Goal: Task Accomplishment & Management: Manage account settings

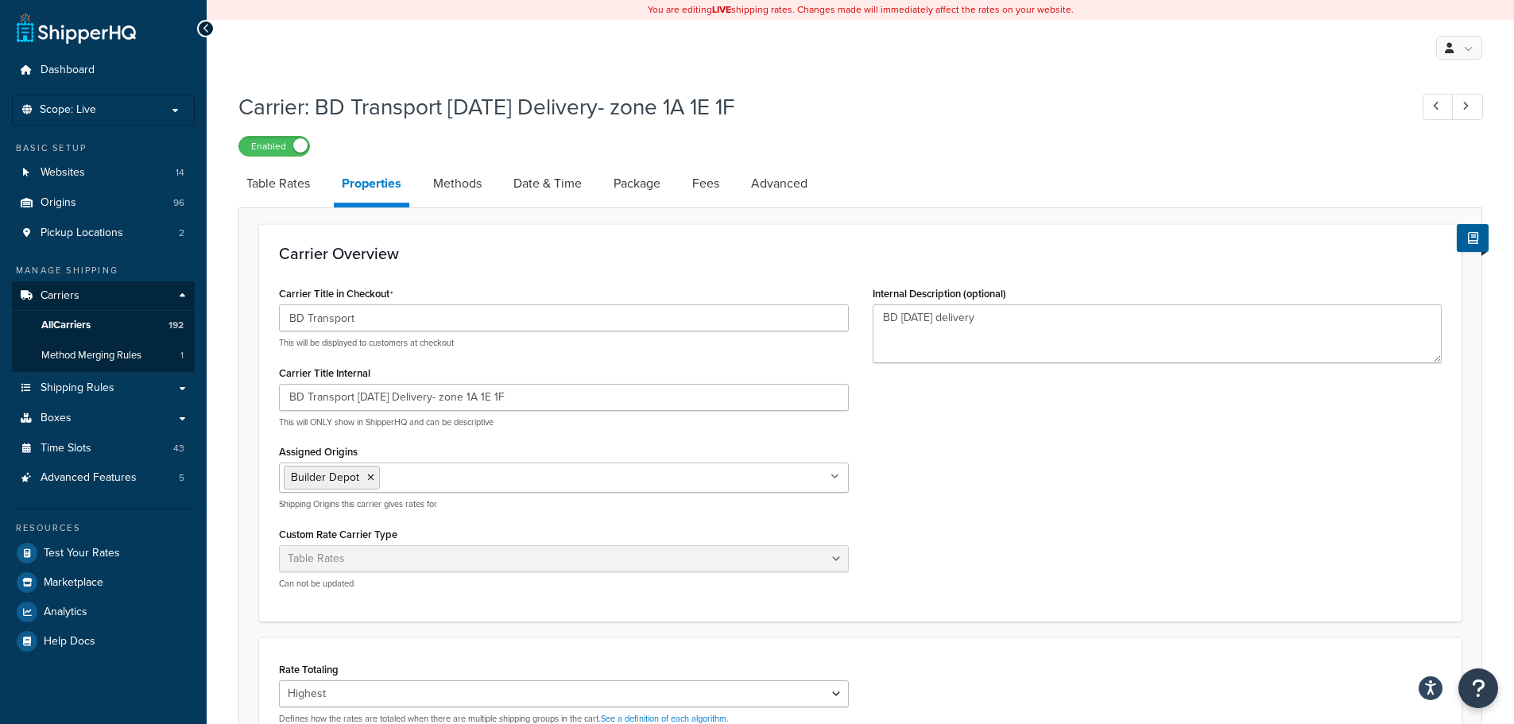
select select "HIGHEST"
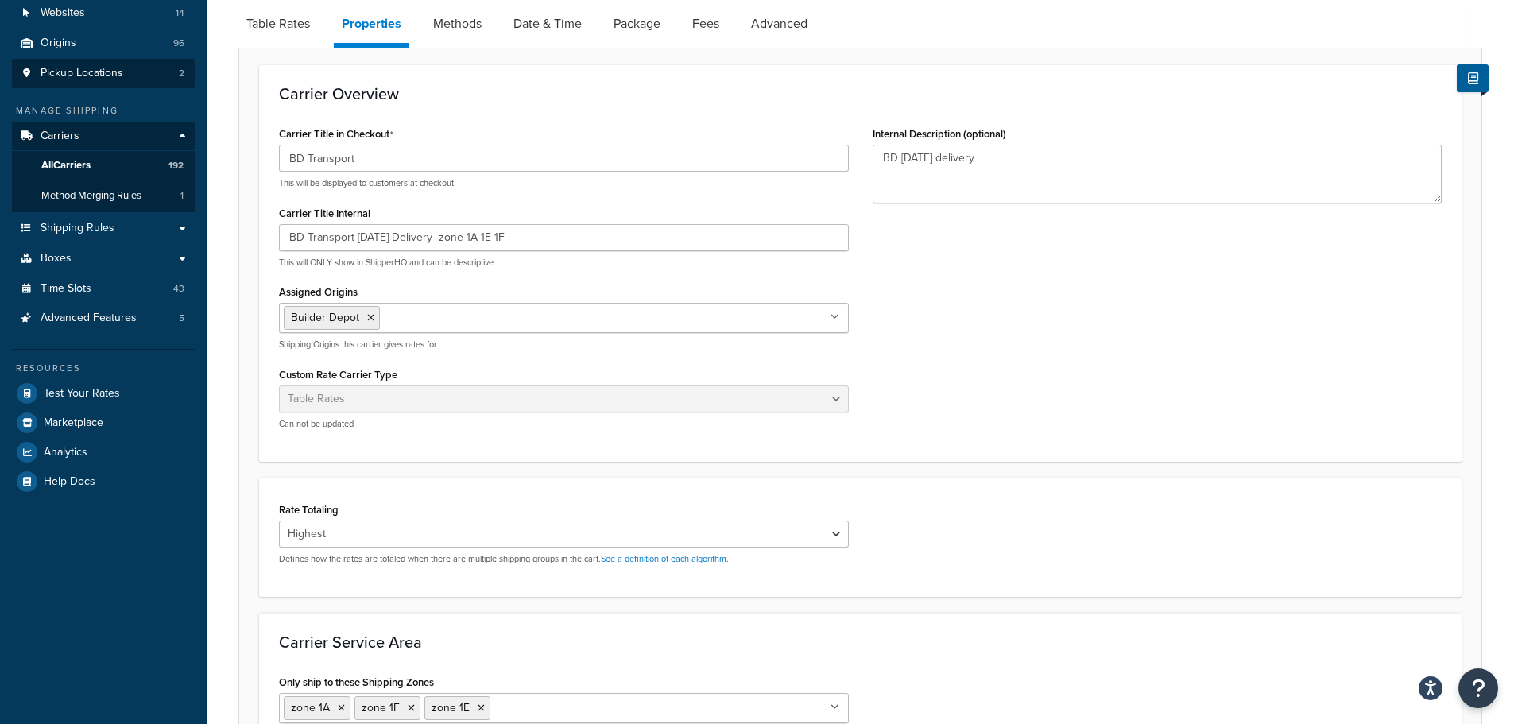
scroll to position [159, 0]
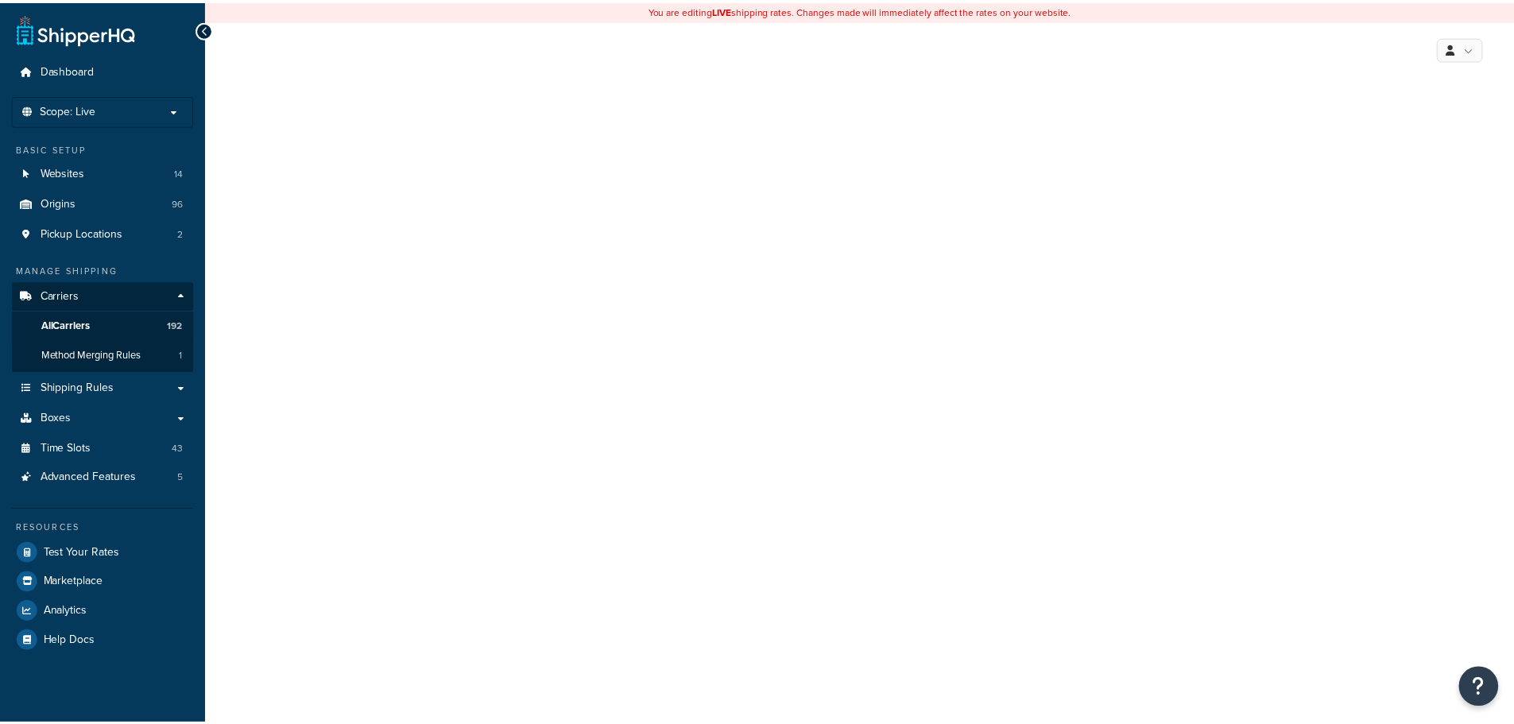
scroll to position [159, 0]
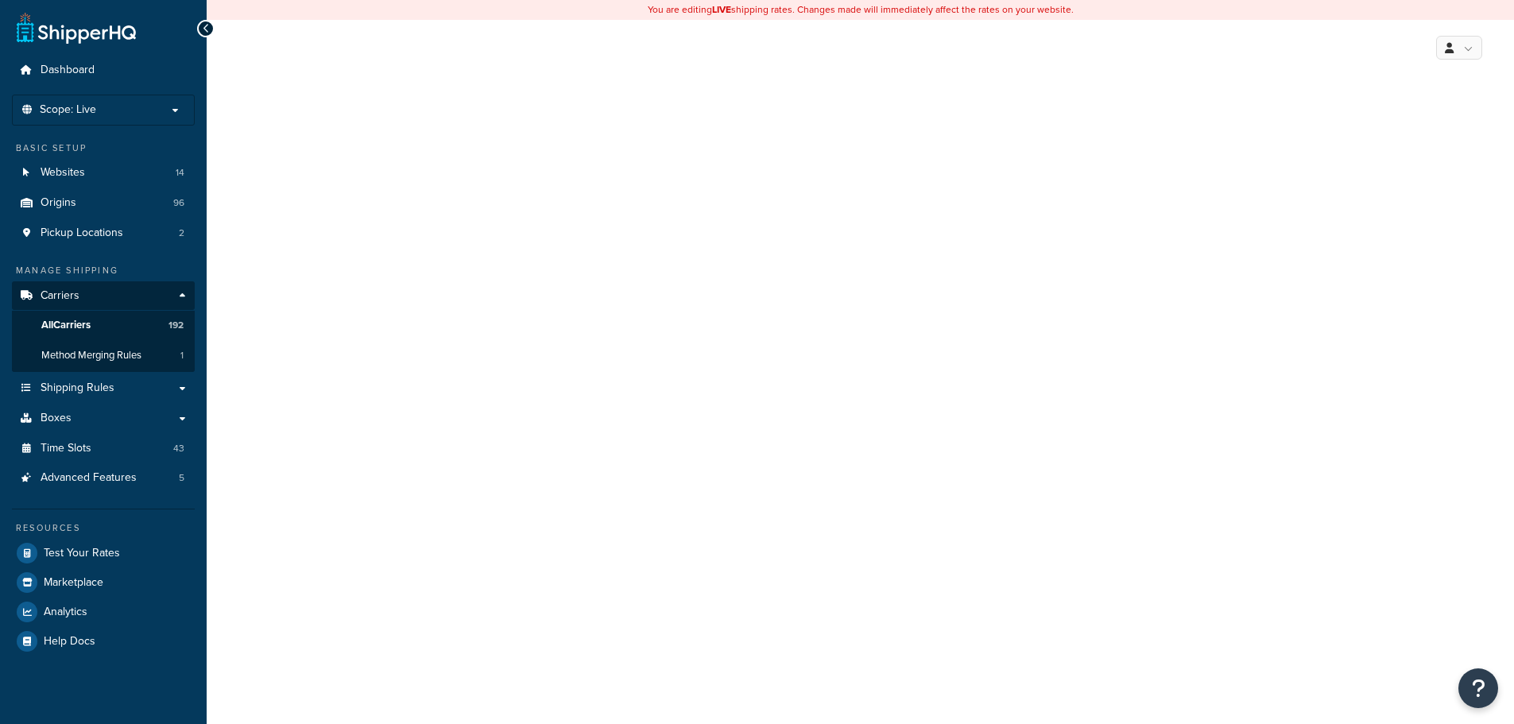
select select "HIGHEST"
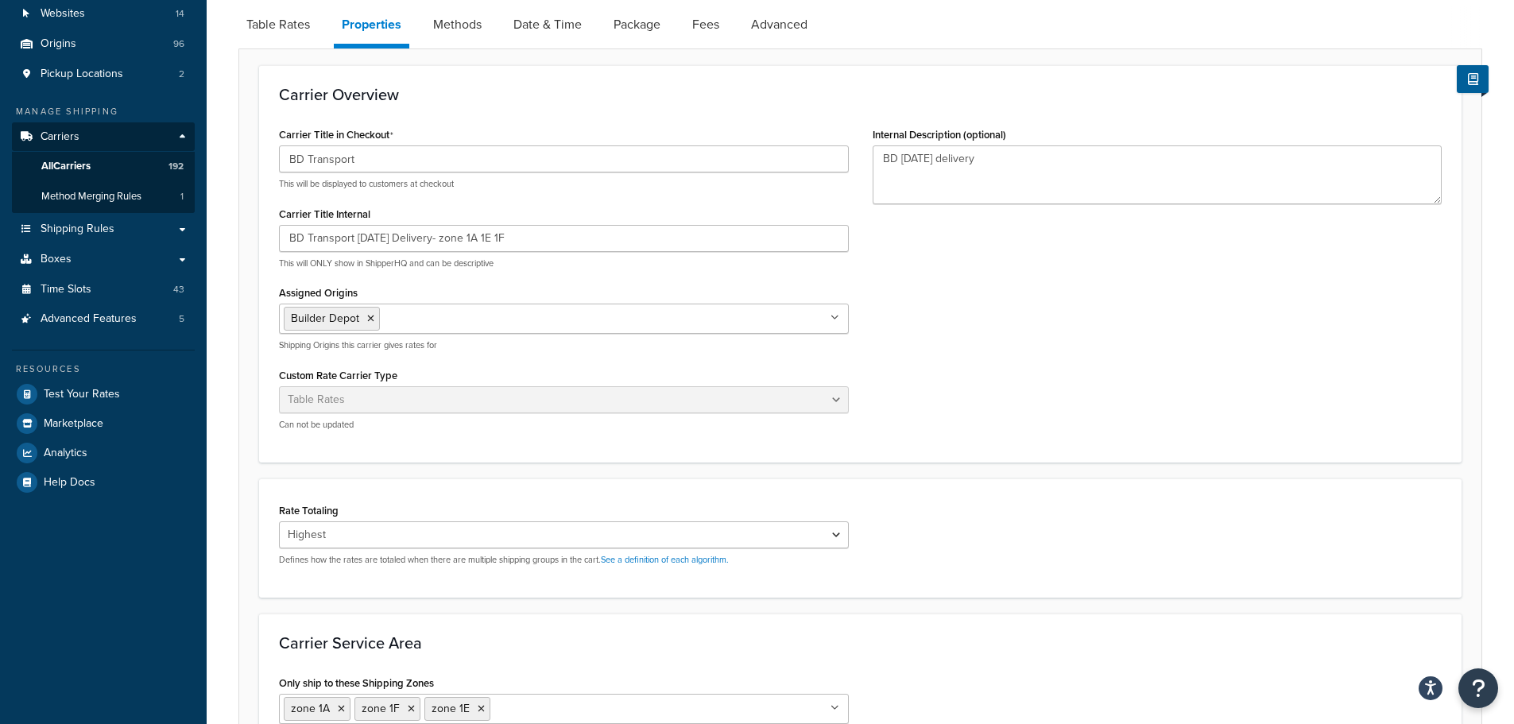
scroll to position [0, 0]
click at [417, 315] on input "Assigned Origins" at bounding box center [454, 317] width 141 height 17
type input "hea"
click at [1019, 408] on div "Carrier Title in Checkout BD Transport This will be displayed to customers at c…" at bounding box center [860, 282] width 1186 height 319
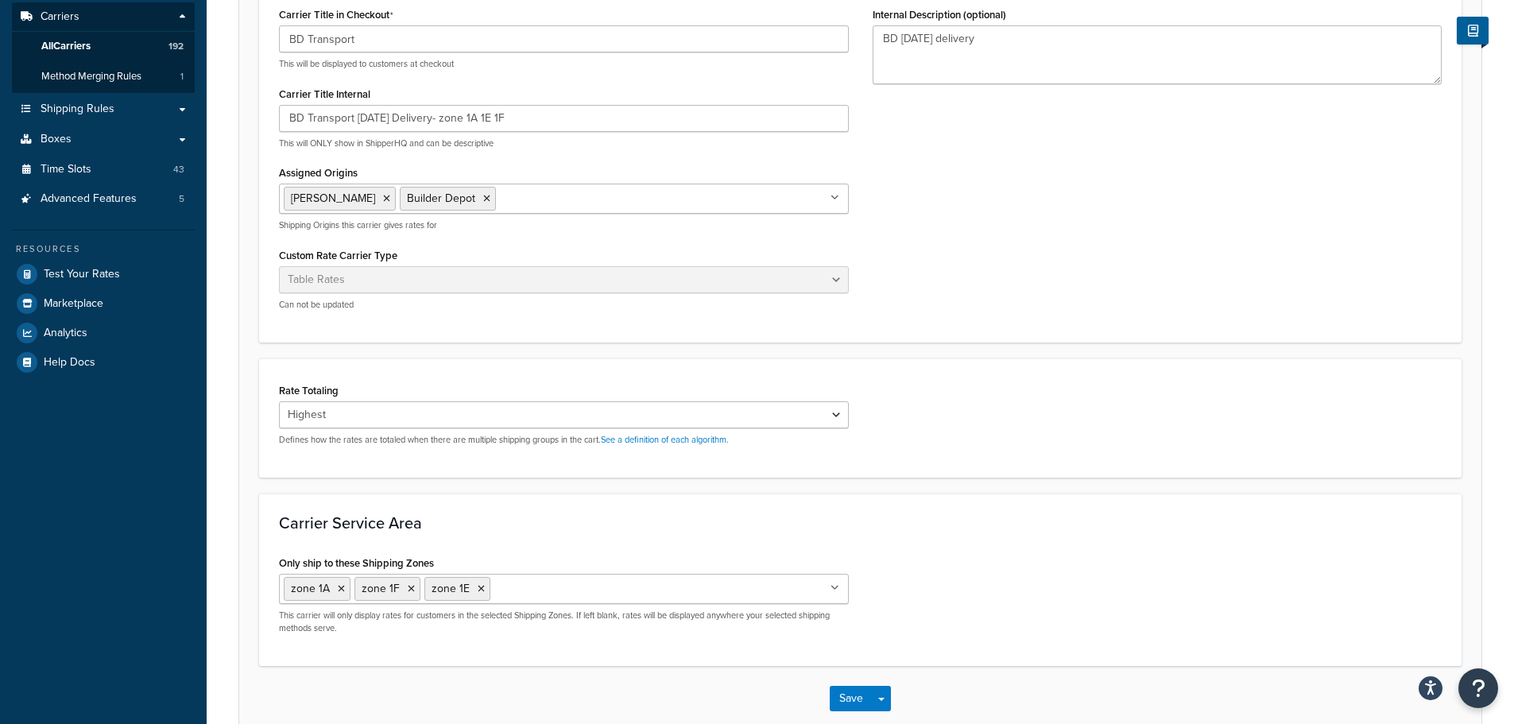
scroll to position [366, 0]
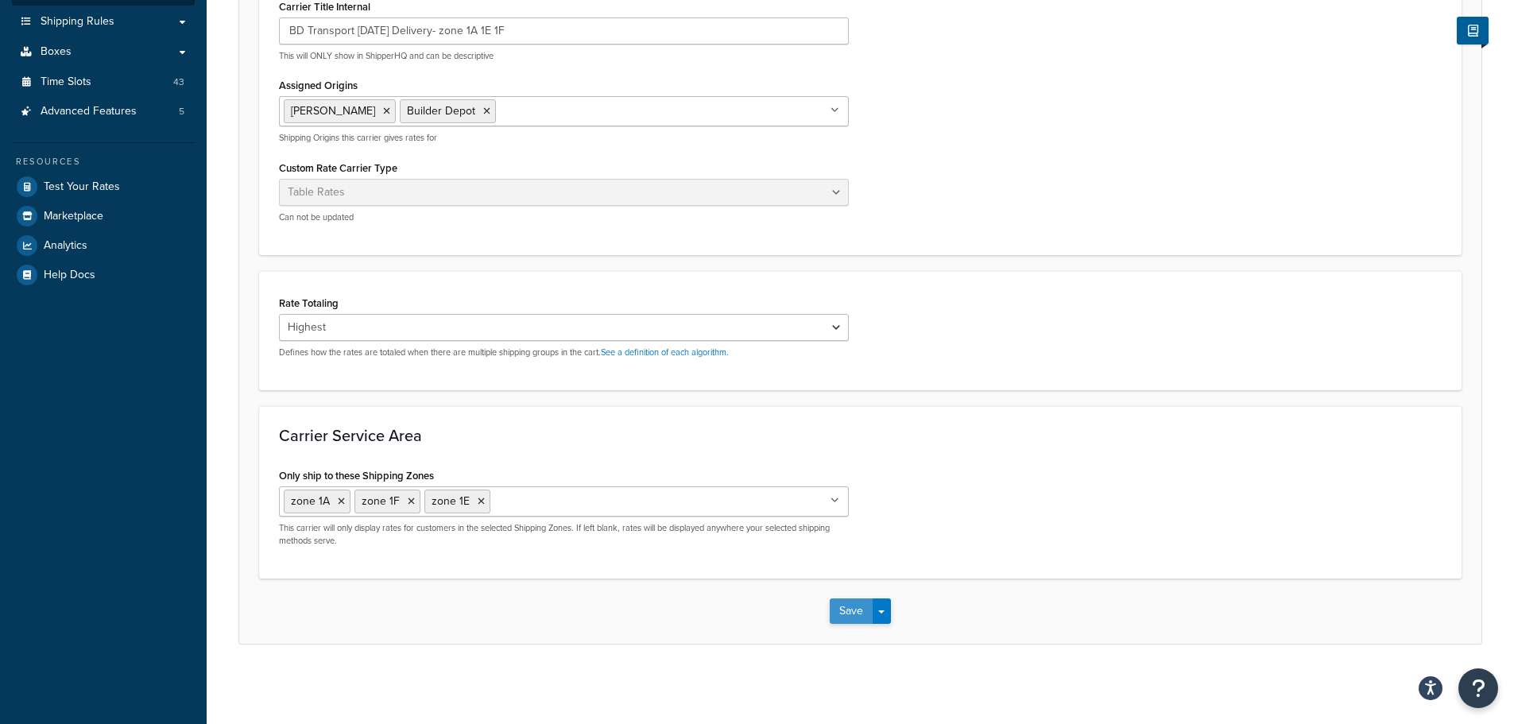
click at [853, 609] on button "Save" at bounding box center [850, 610] width 43 height 25
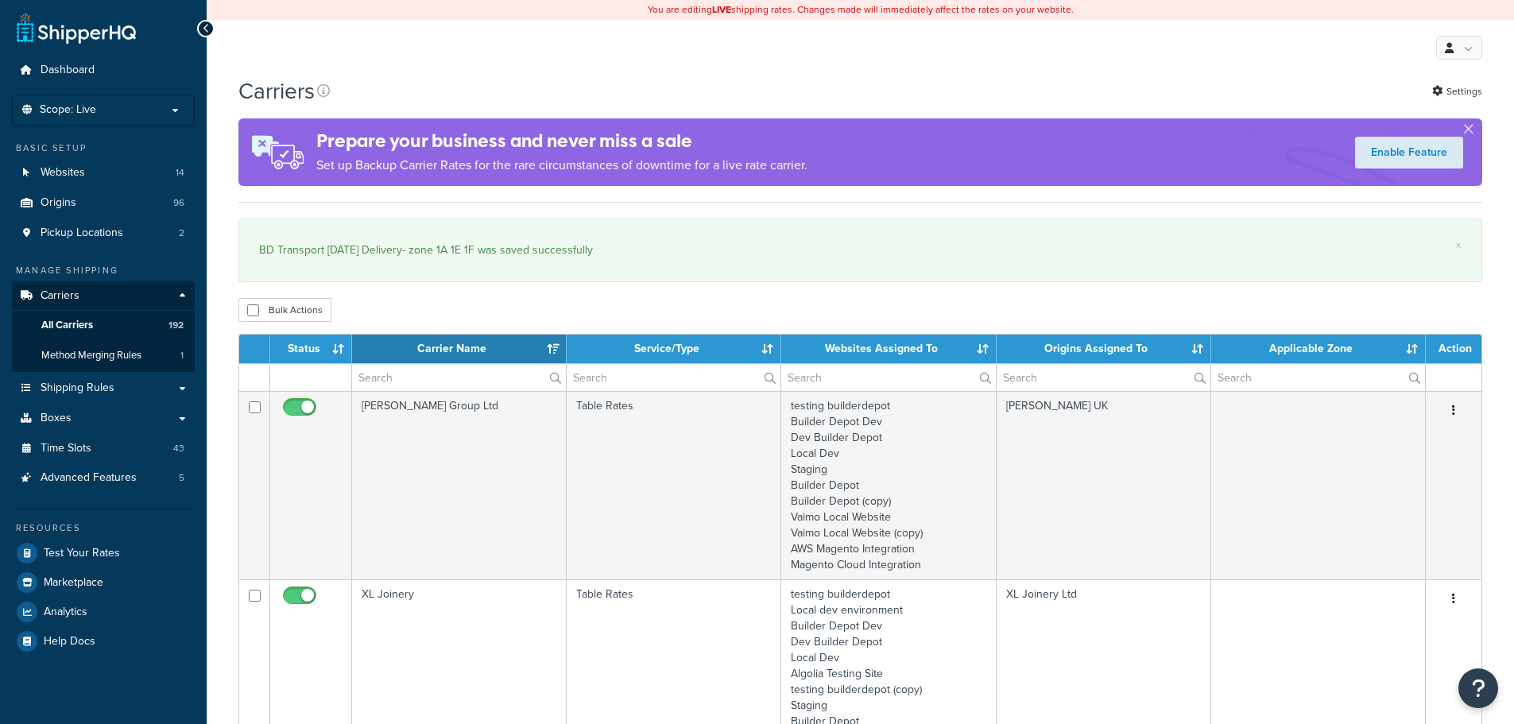
select select "15"
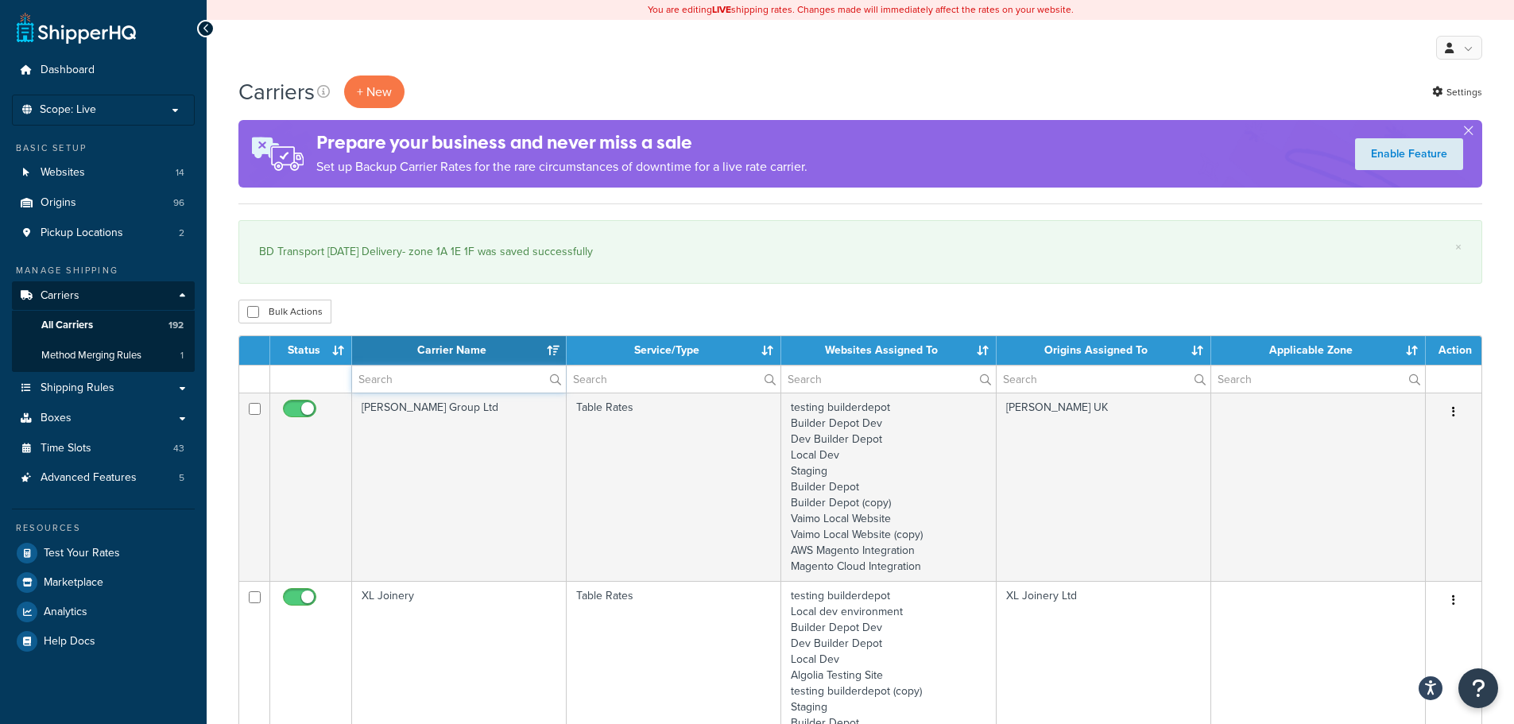
click at [405, 386] on input "text" at bounding box center [459, 378] width 214 height 27
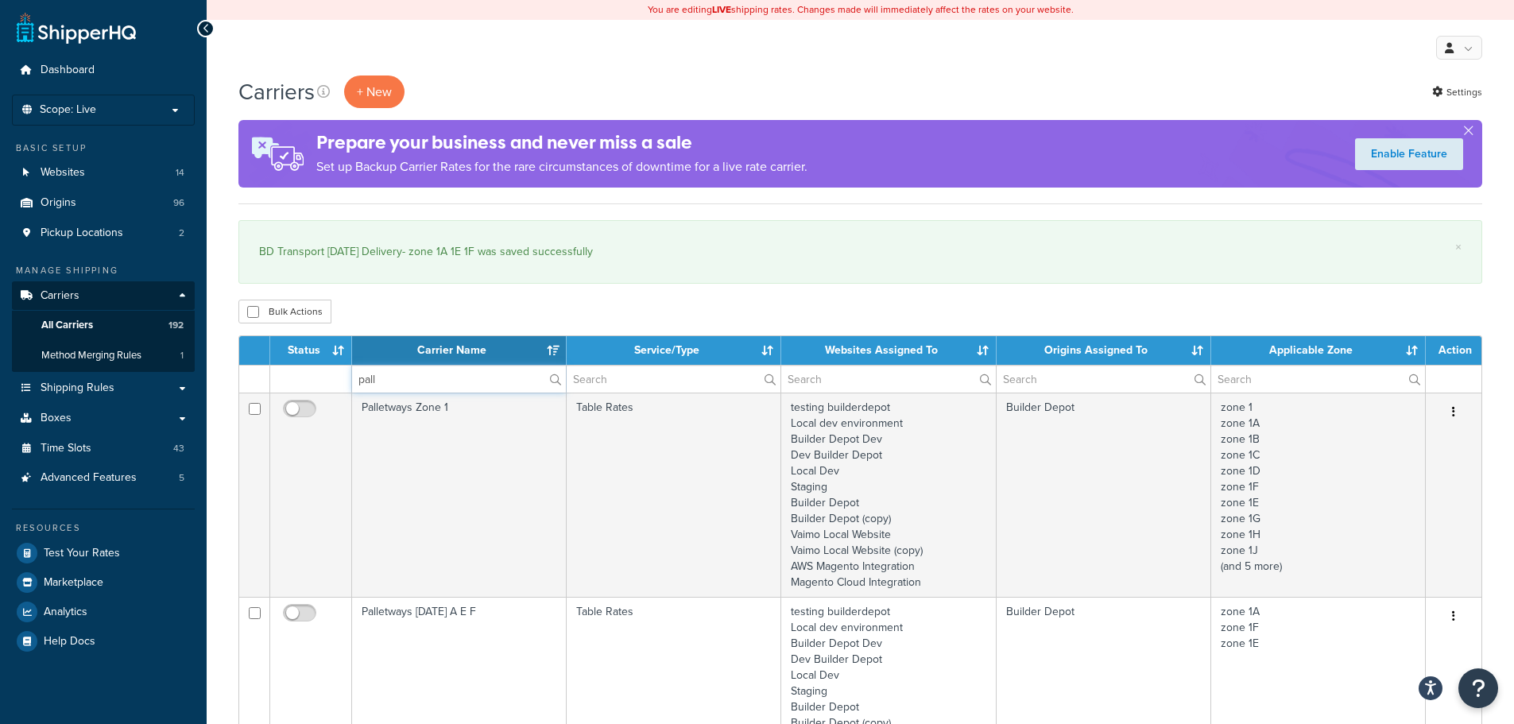
type input "pall"
click at [435, 304] on div "Bulk Actions Duplicate Delete" at bounding box center [859, 312] width 1243 height 24
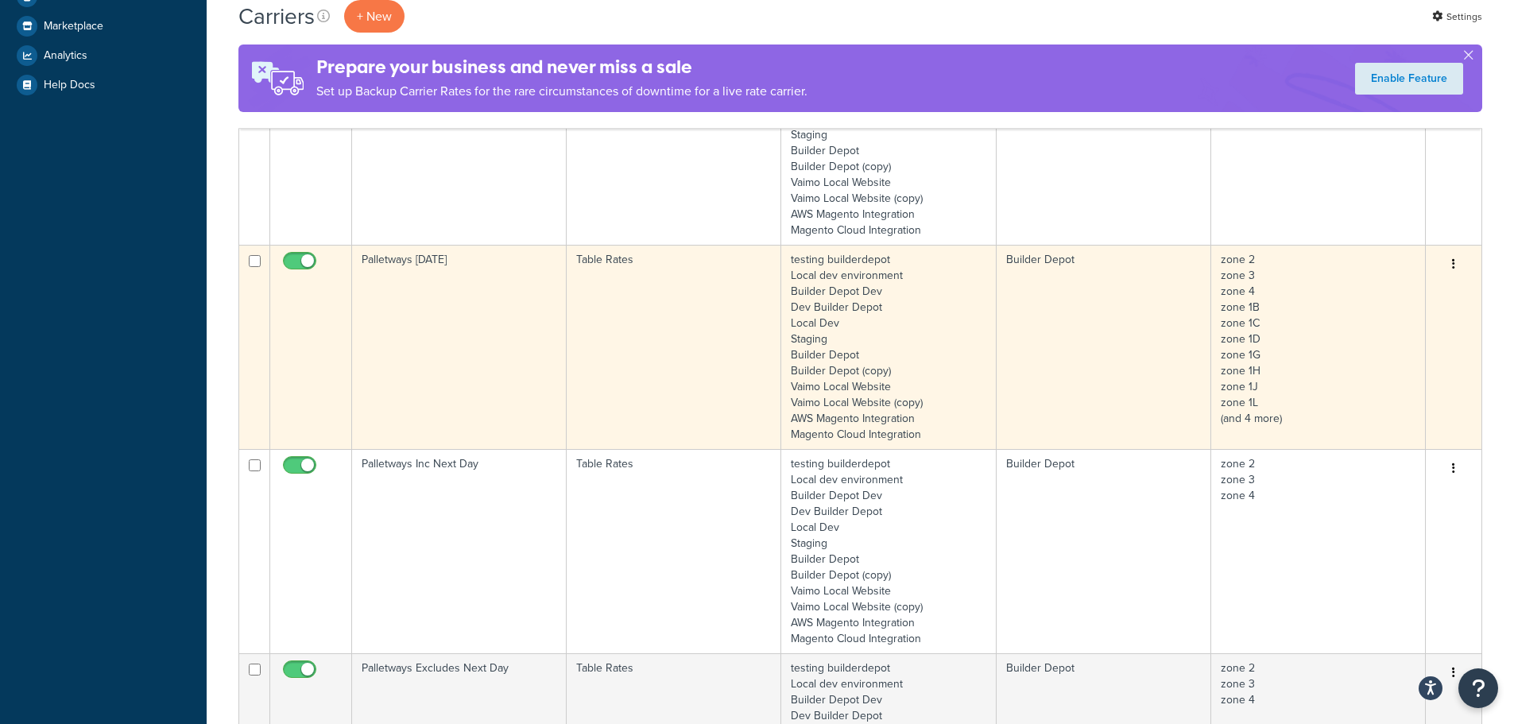
scroll to position [715, 0]
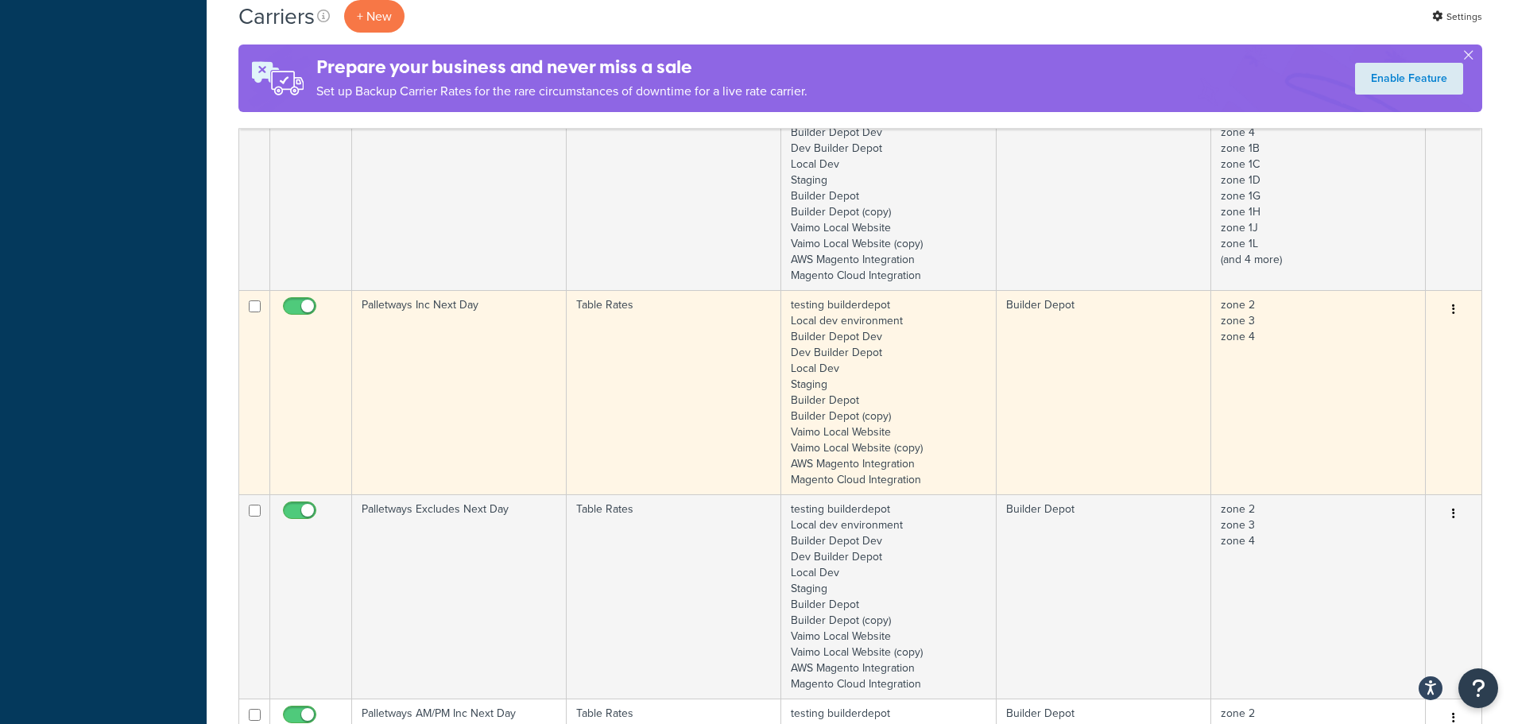
click at [408, 371] on td "Palletways Inc Next Day" at bounding box center [459, 392] width 215 height 204
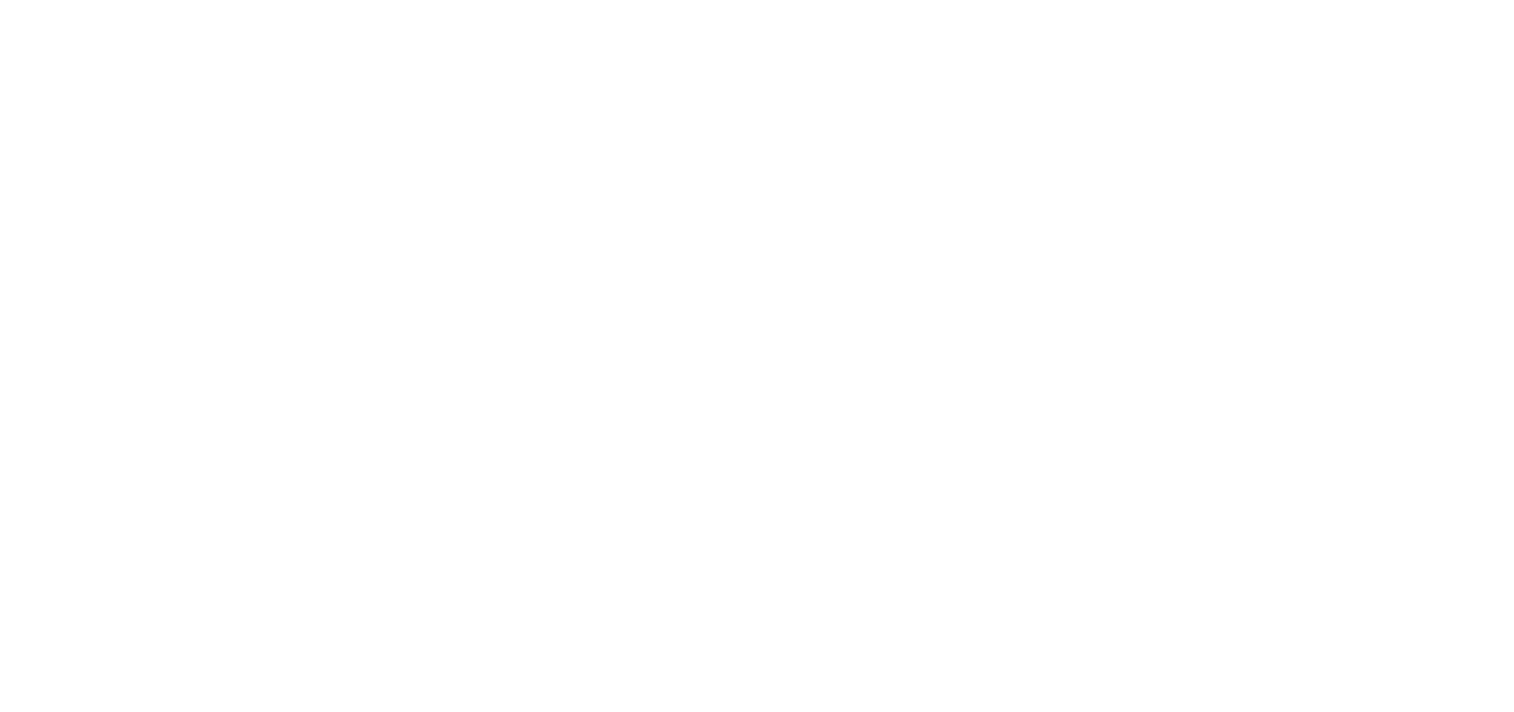
select select "25"
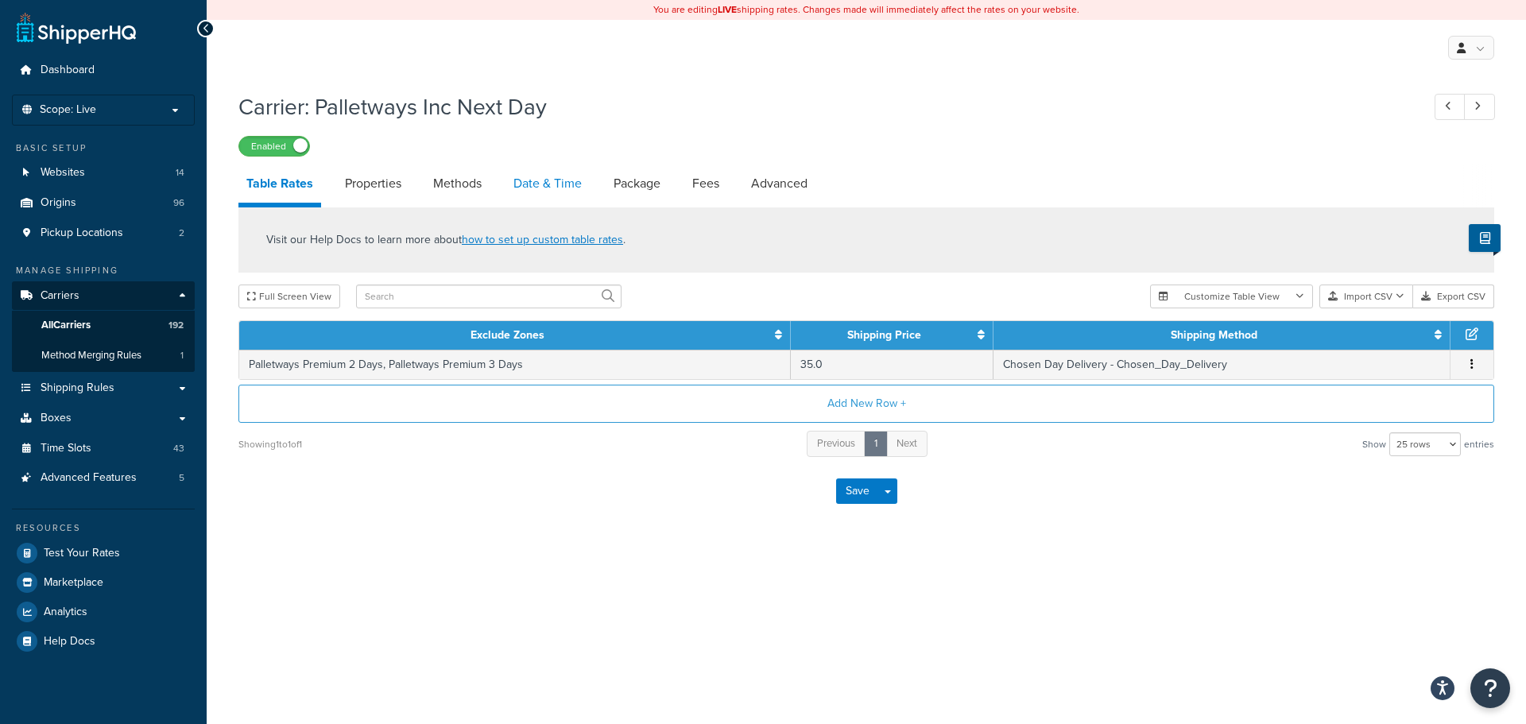
click at [520, 186] on link "Date & Time" at bounding box center [547, 183] width 84 height 38
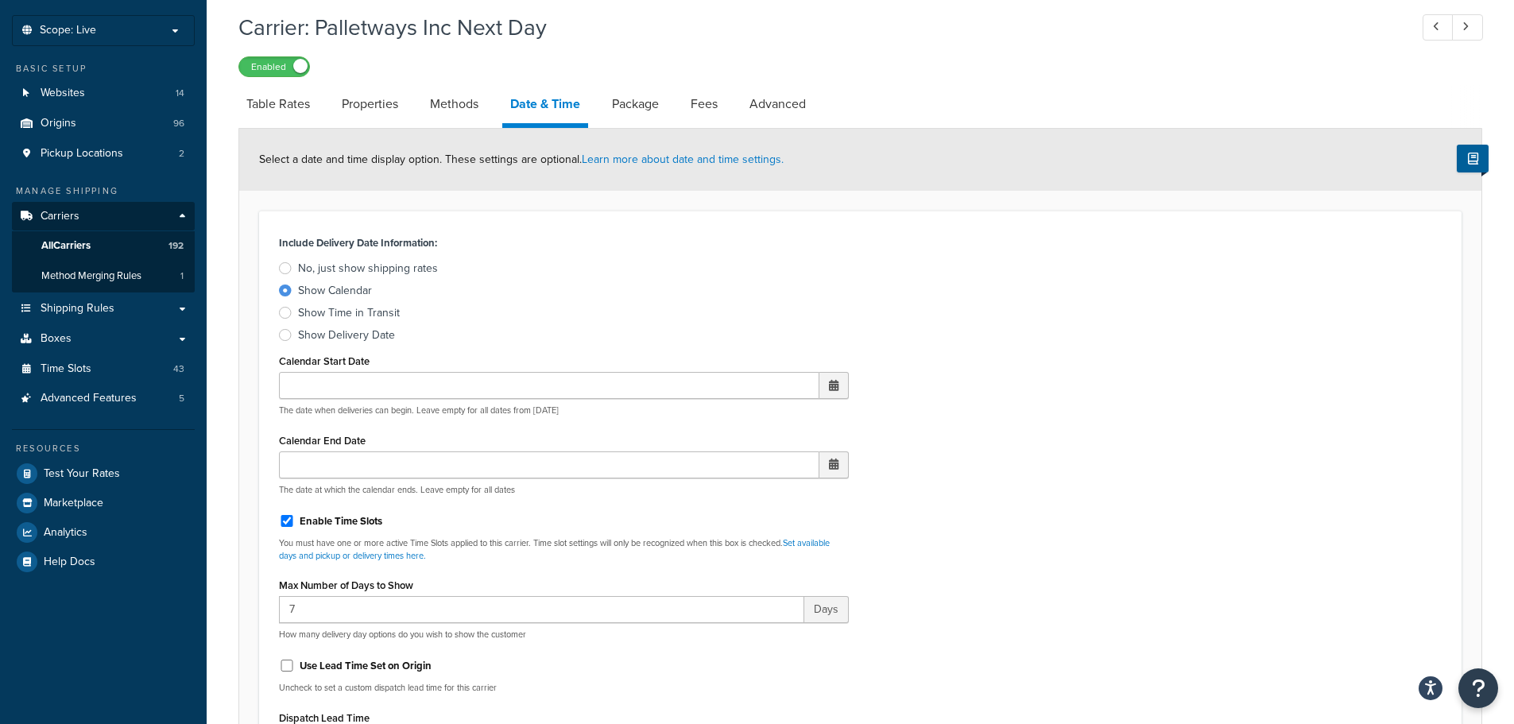
scroll to position [477, 0]
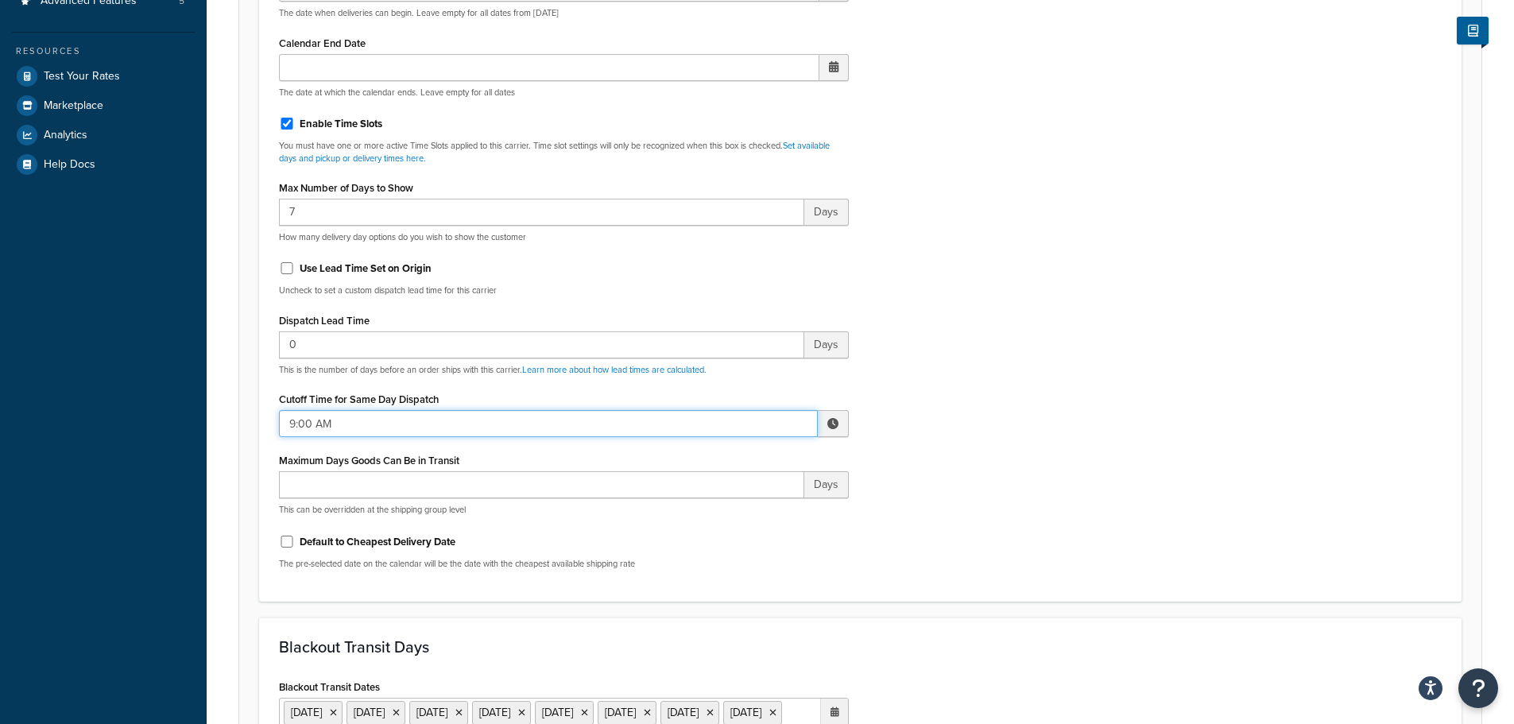
click at [320, 423] on input "9:00 AM" at bounding box center [548, 423] width 539 height 27
click at [692, 460] on td "▲ 9 ▼ : ▲ 00 ▼ ▲ AM ▼" at bounding box center [749, 486] width 191 height 88
click at [707, 462] on span "▲" at bounding box center [716, 459] width 32 height 32
click at [707, 461] on span "▲" at bounding box center [716, 459] width 32 height 32
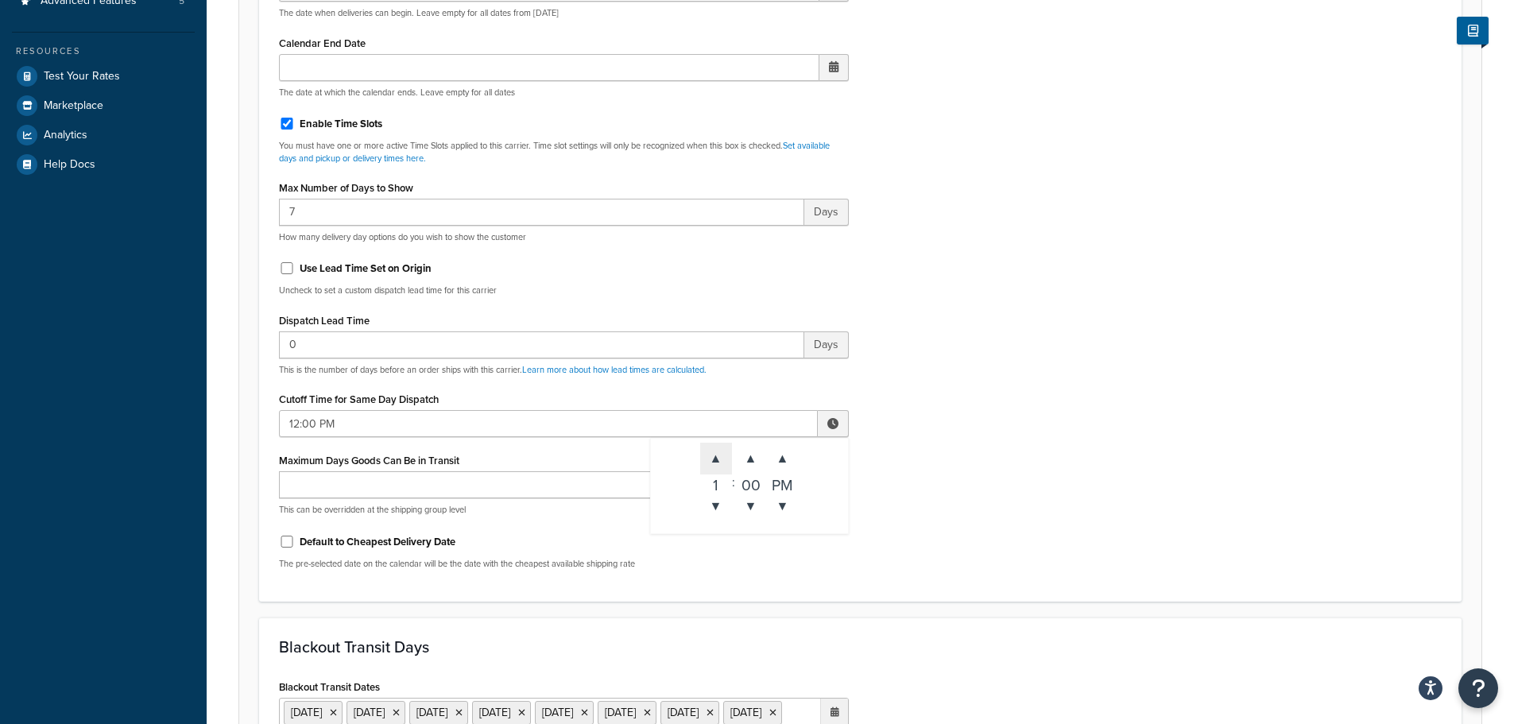
click at [707, 461] on span "▲" at bounding box center [716, 459] width 32 height 32
type input "1:00 PM"
click at [1150, 458] on div "Include Delivery Date Information: No, just show shipping rates Show Calendar S…" at bounding box center [860, 208] width 1186 height 748
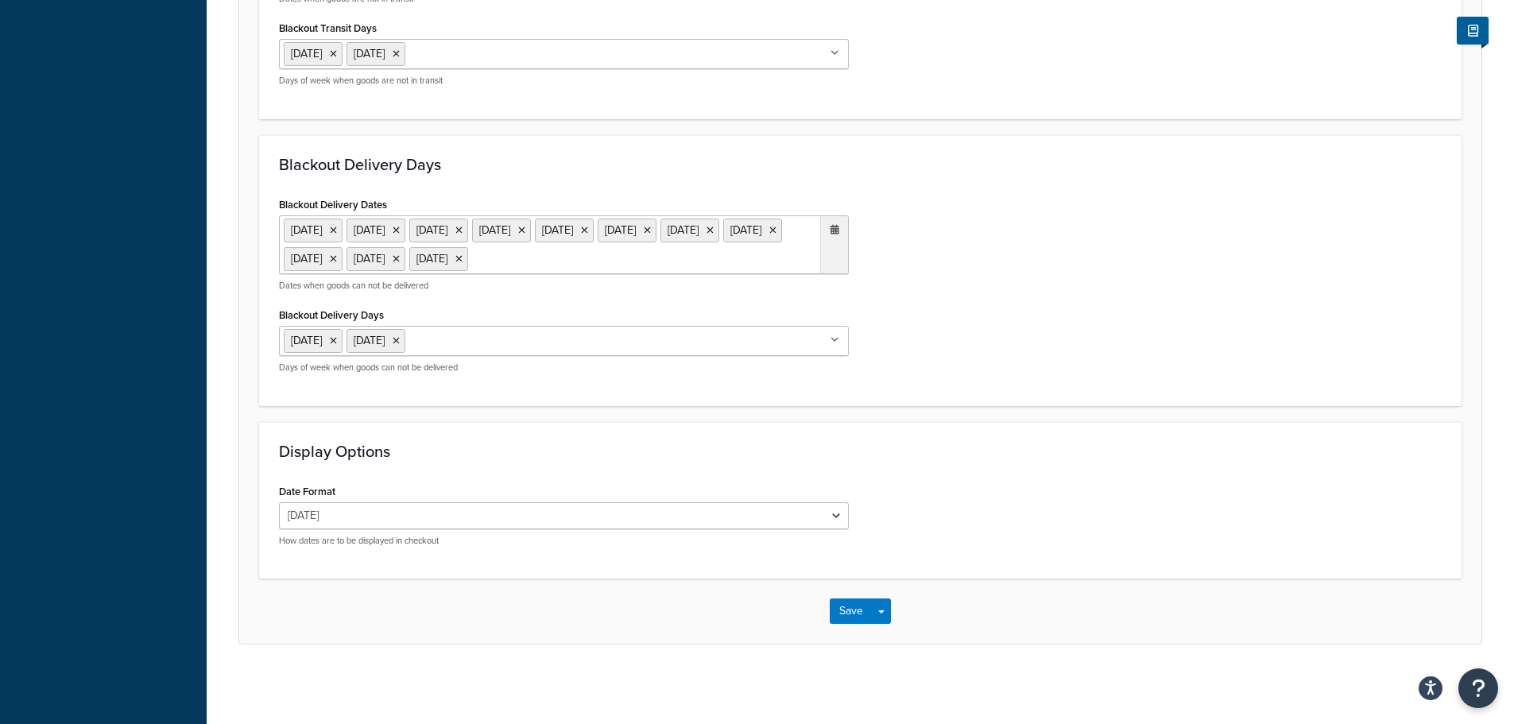
scroll to position [1303, 0]
click at [845, 601] on button "Save" at bounding box center [850, 610] width 43 height 25
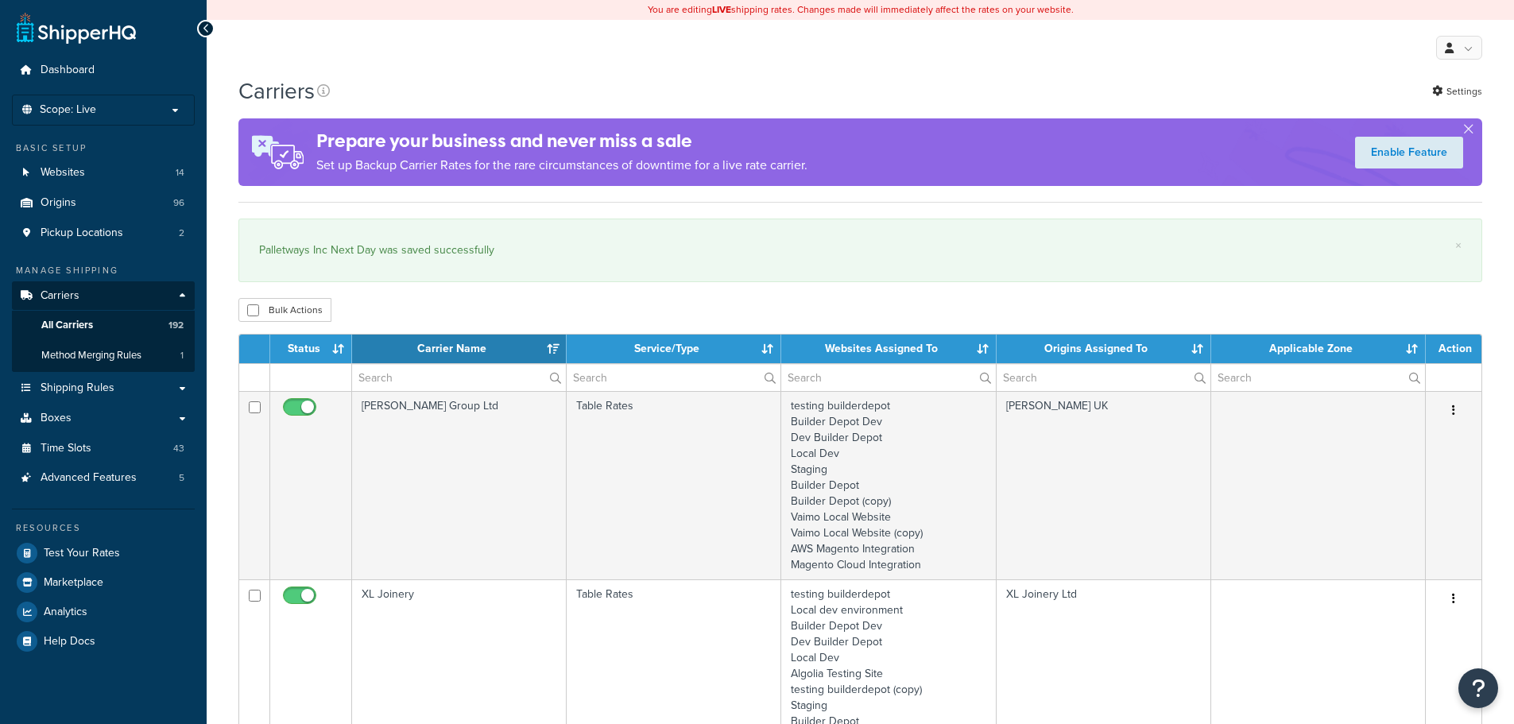
select select "15"
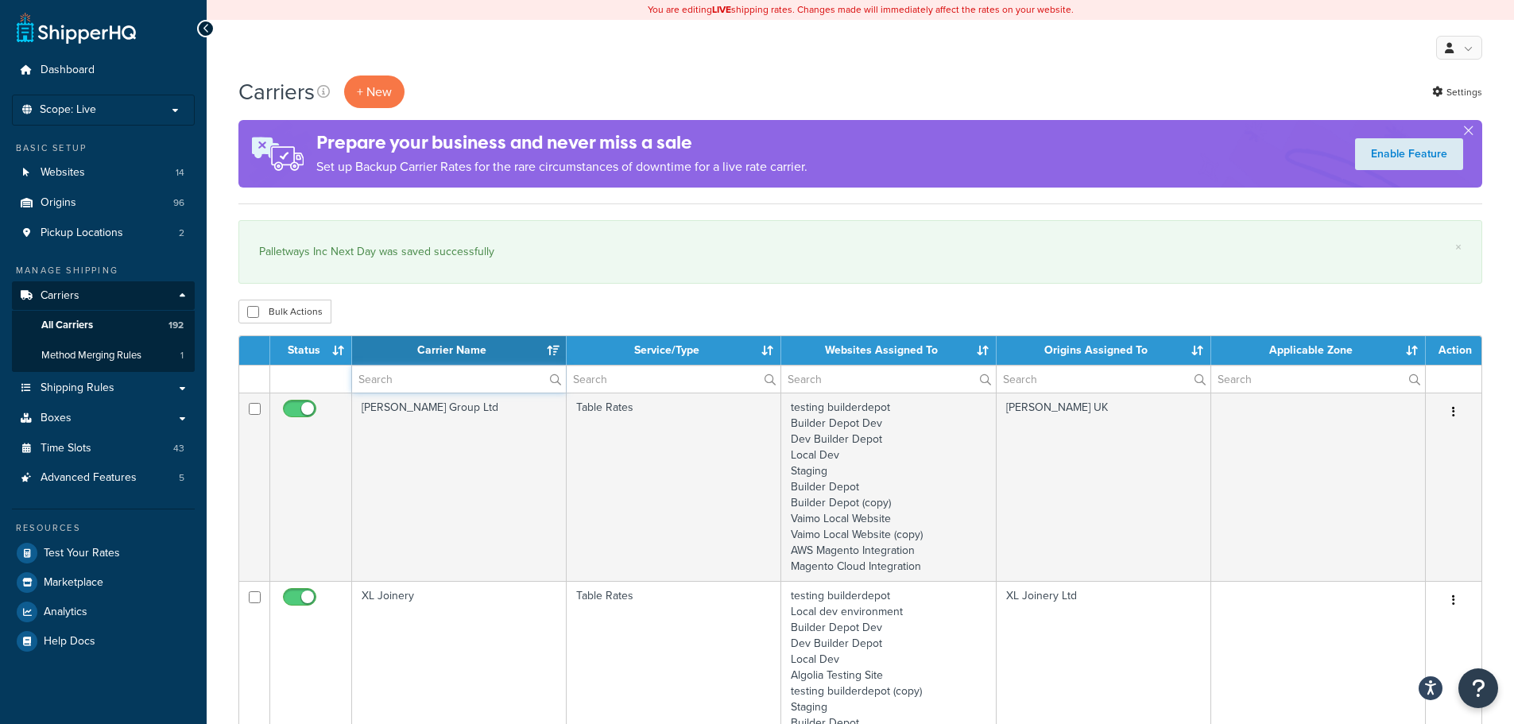
click at [418, 371] on input "text" at bounding box center [459, 378] width 214 height 27
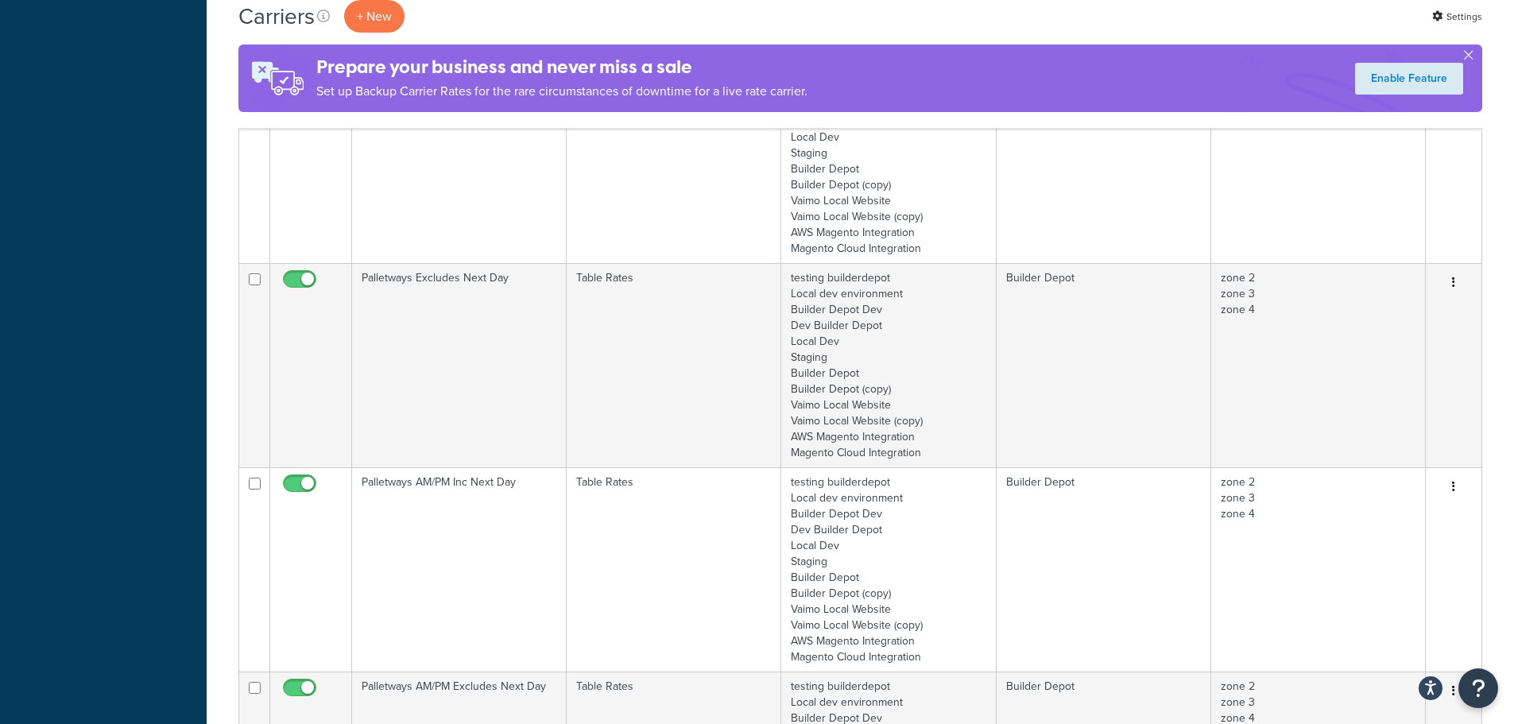
scroll to position [1033, 0]
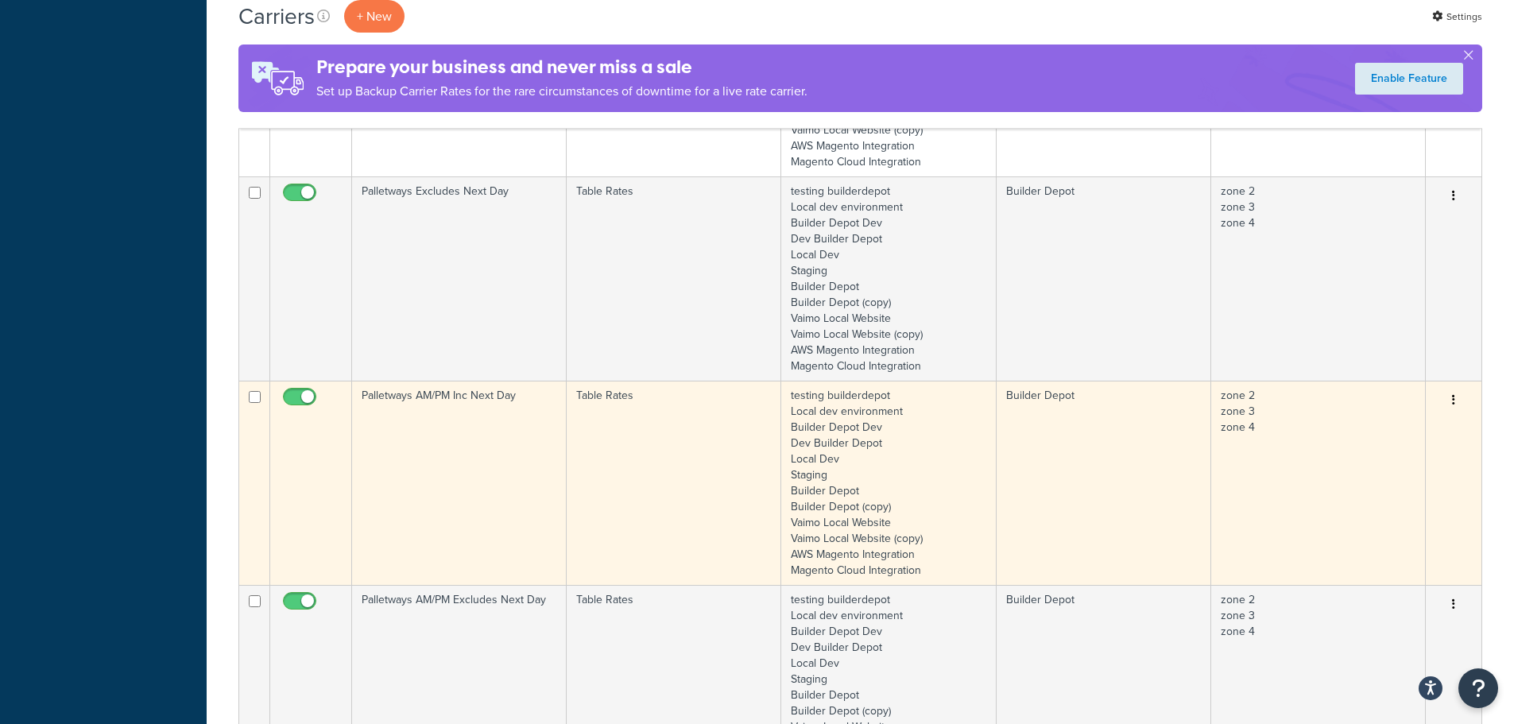
type input "pall"
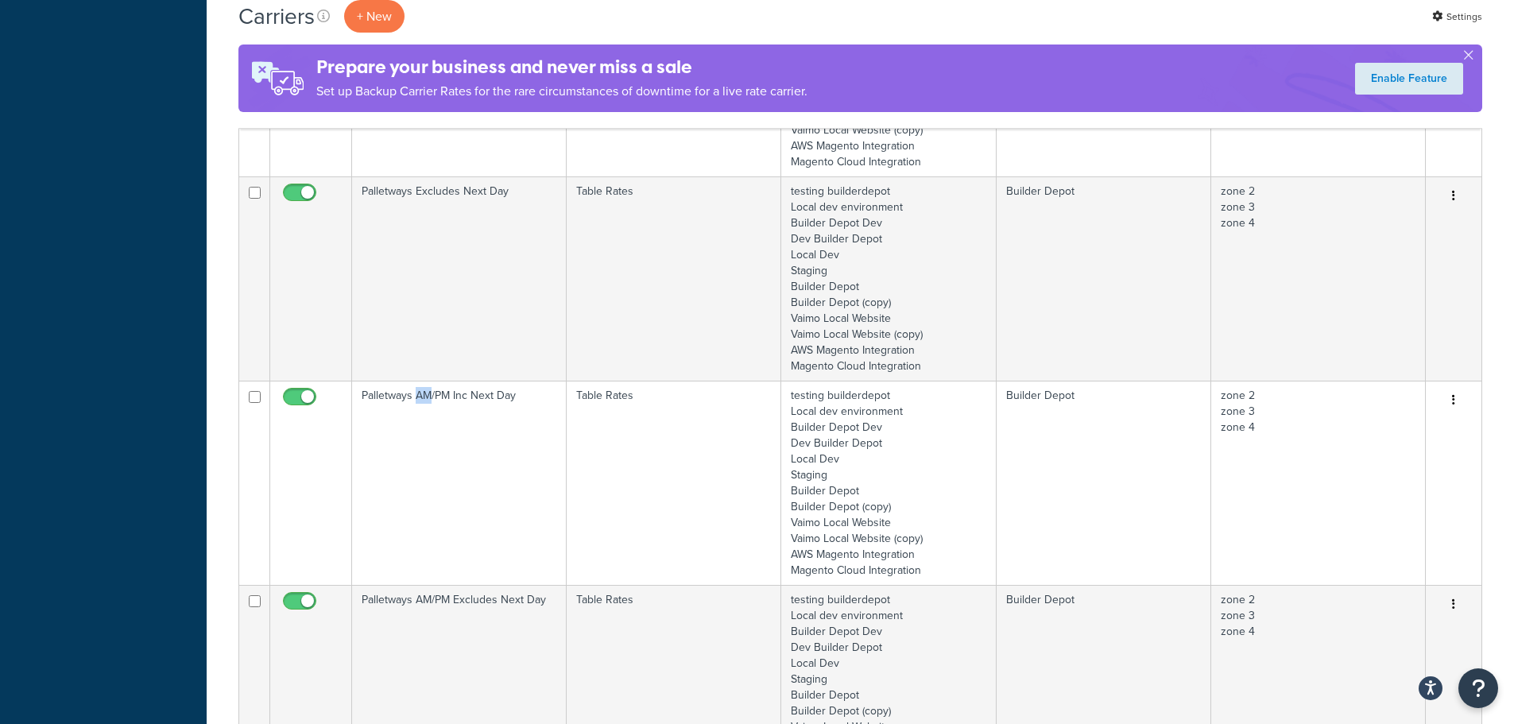
click at [427, 481] on td "Palletways AM/PM Inc Next Day" at bounding box center [459, 483] width 215 height 204
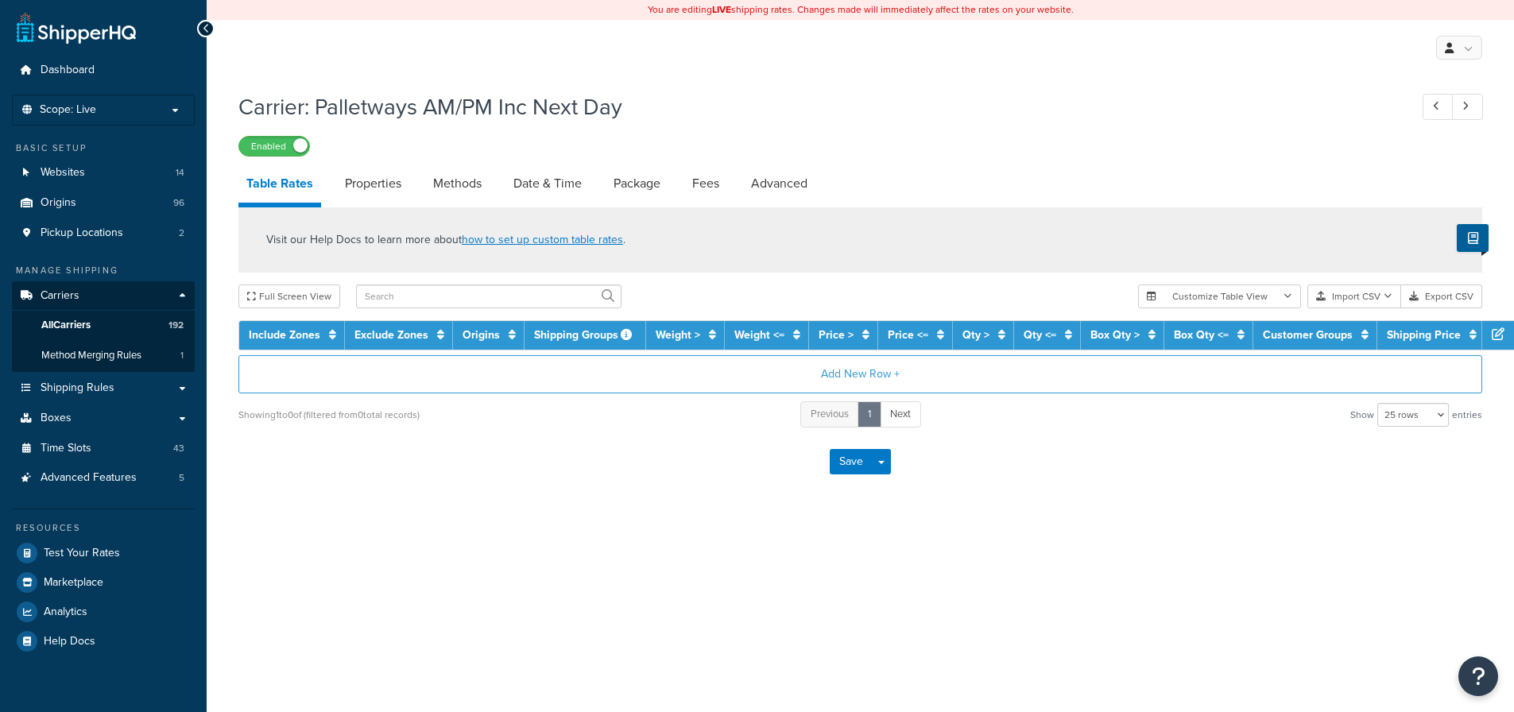
select select "25"
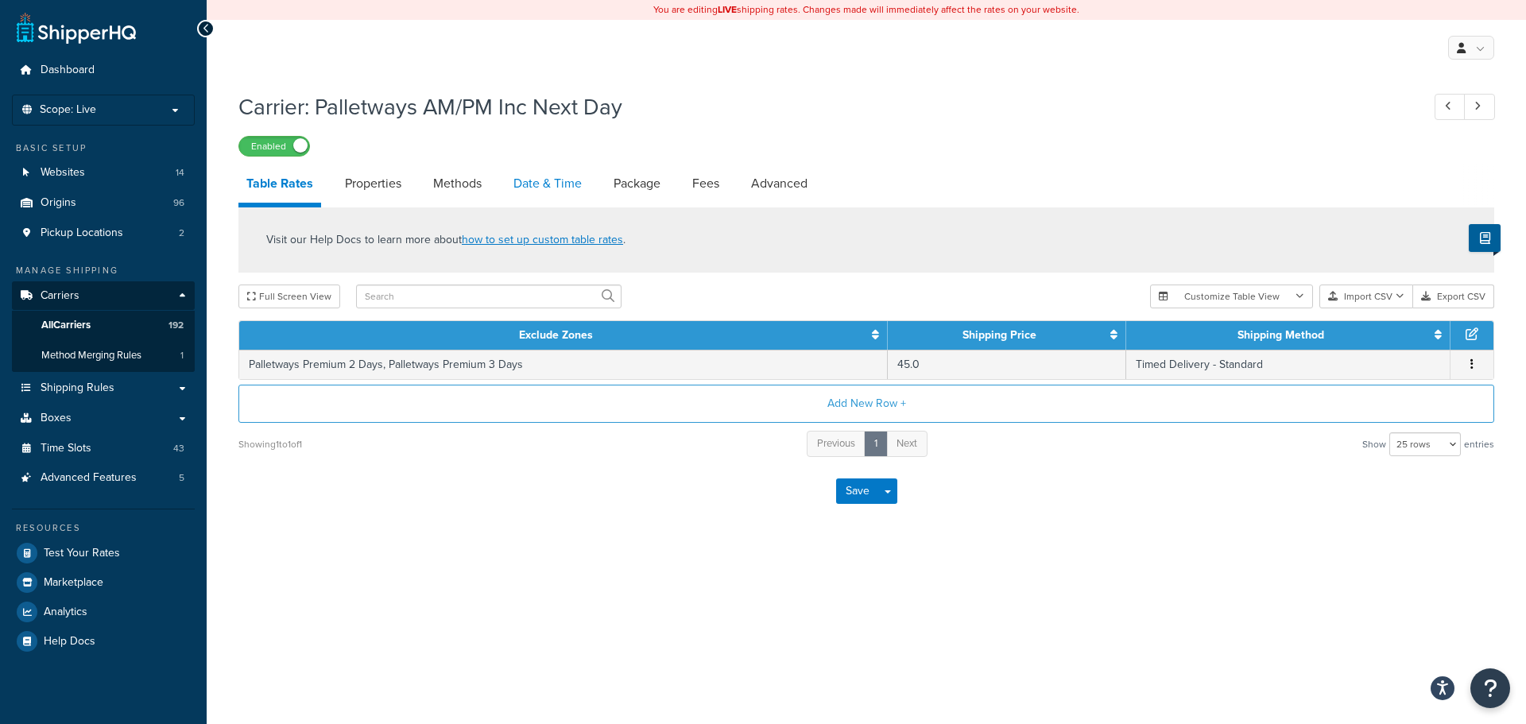
click at [538, 194] on link "Date & Time" at bounding box center [547, 183] width 84 height 38
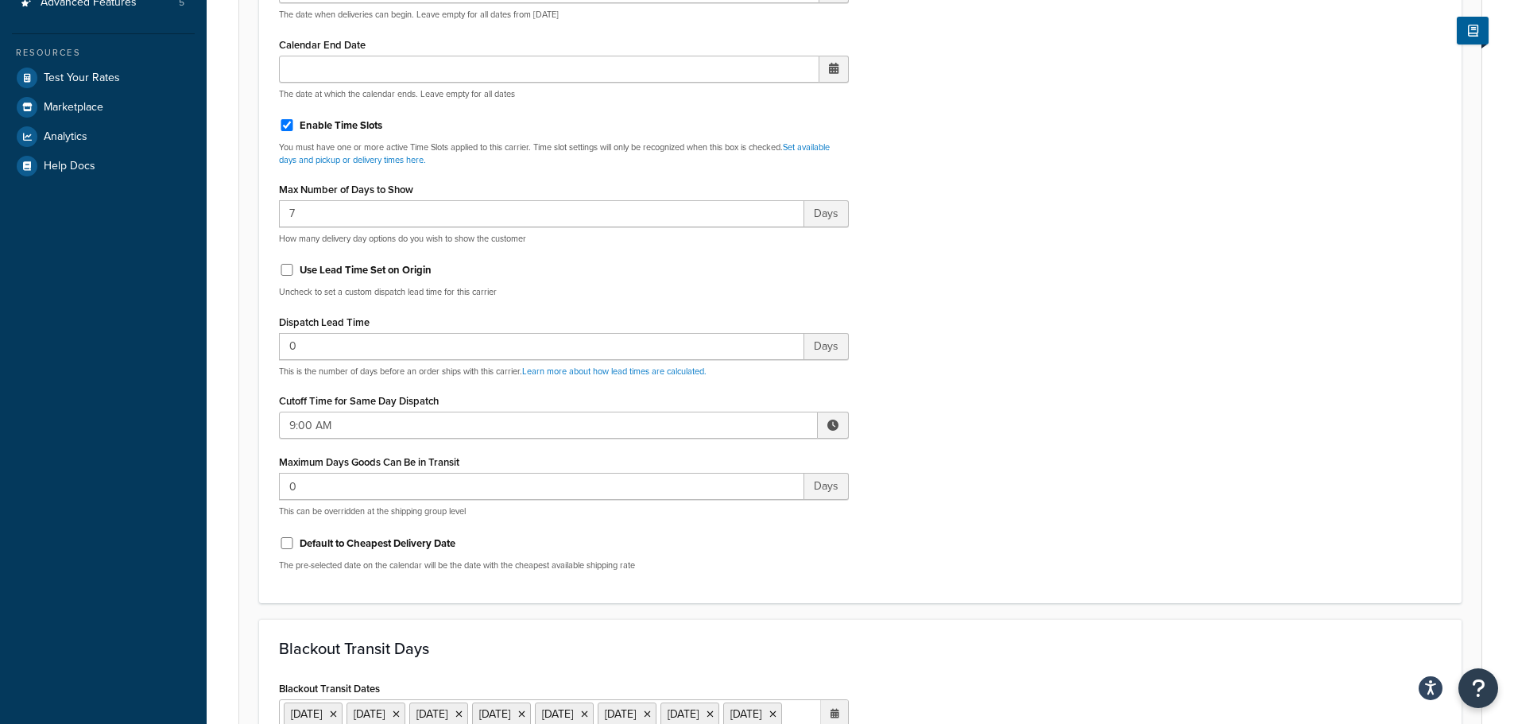
scroll to position [477, 0]
click at [321, 420] on input "9:00 AM" at bounding box center [548, 423] width 539 height 27
click at [707, 457] on span "▲" at bounding box center [716, 459] width 32 height 32
click at [705, 455] on span "▲" at bounding box center [716, 459] width 32 height 32
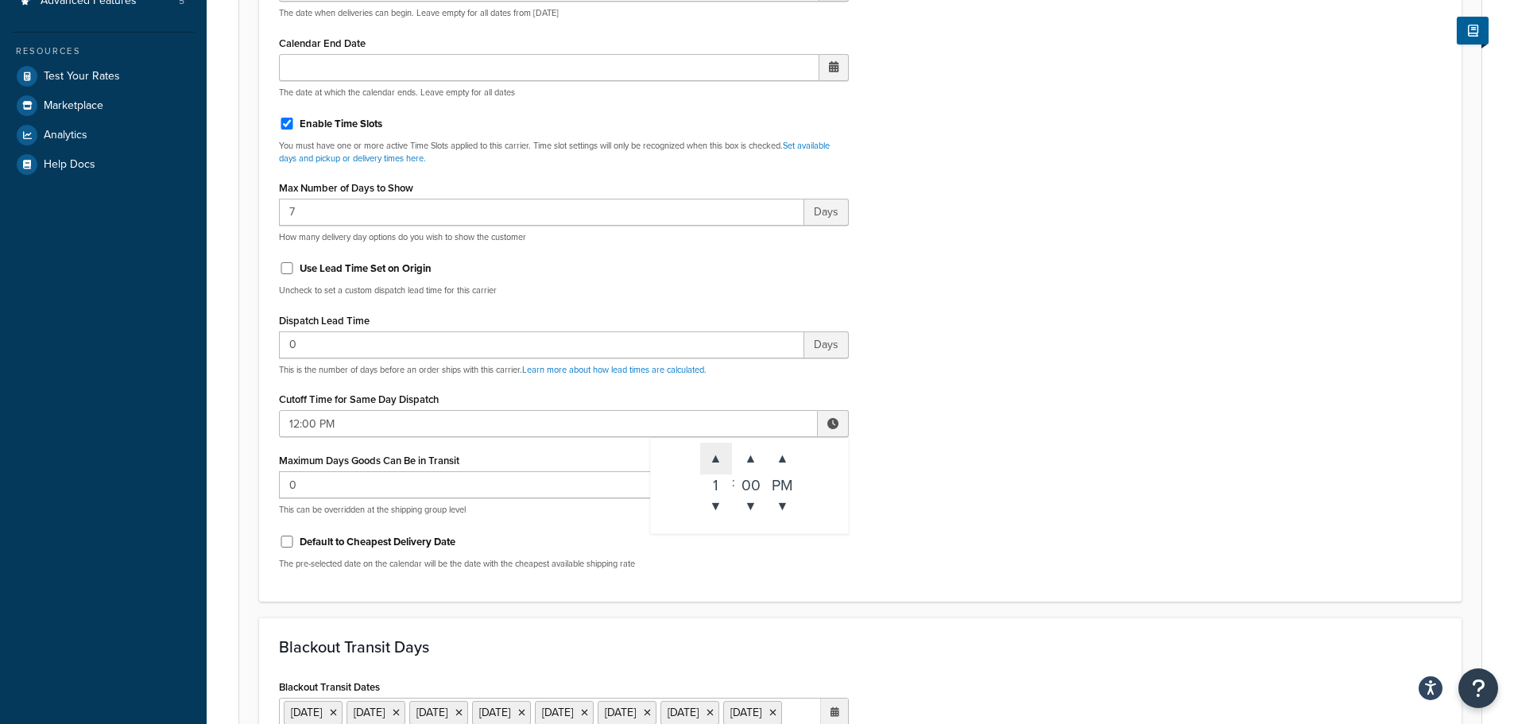
click at [705, 455] on span "▲" at bounding box center [716, 459] width 32 height 32
type input "1:00 PM"
click at [1086, 433] on div "Include Delivery Date Information: No, just show shipping rates Show Calendar S…" at bounding box center [860, 208] width 1186 height 748
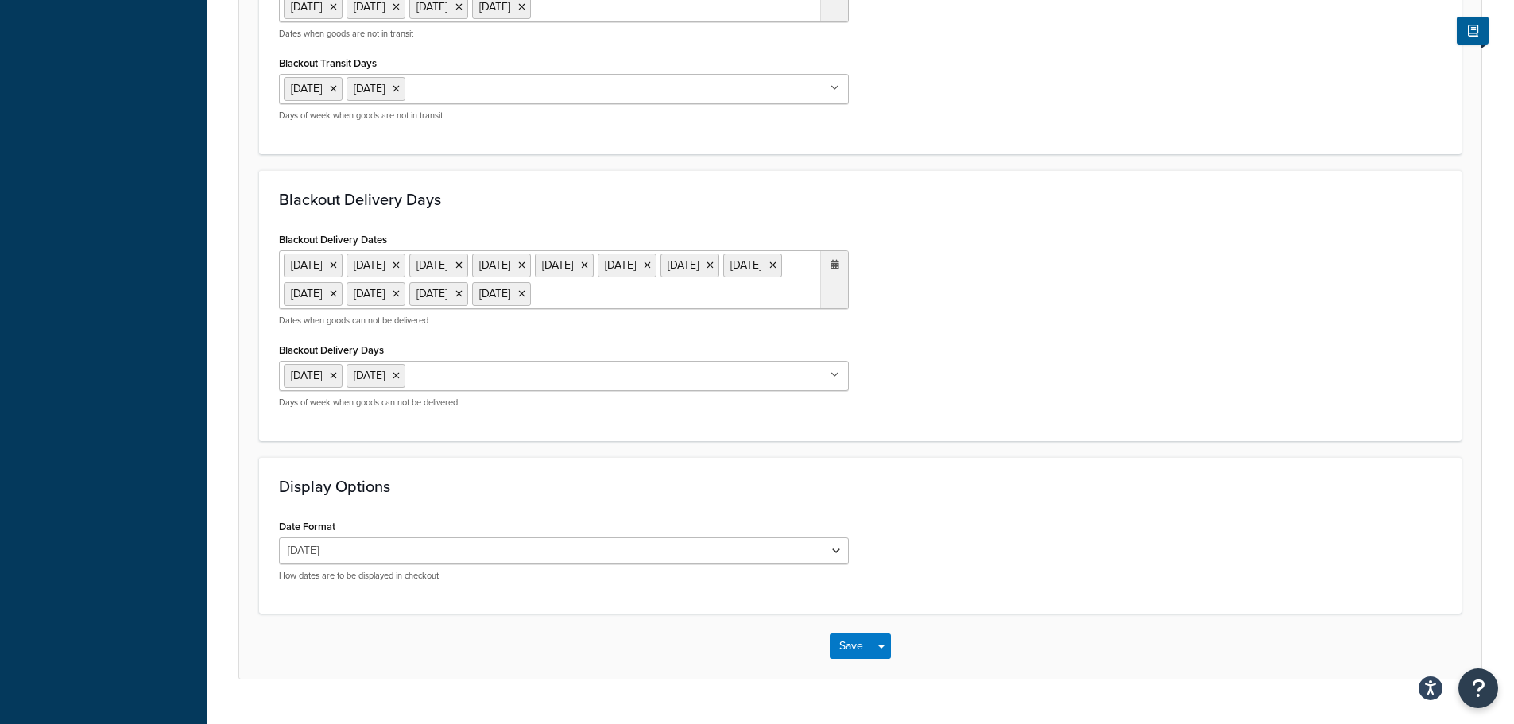
scroll to position [1303, 0]
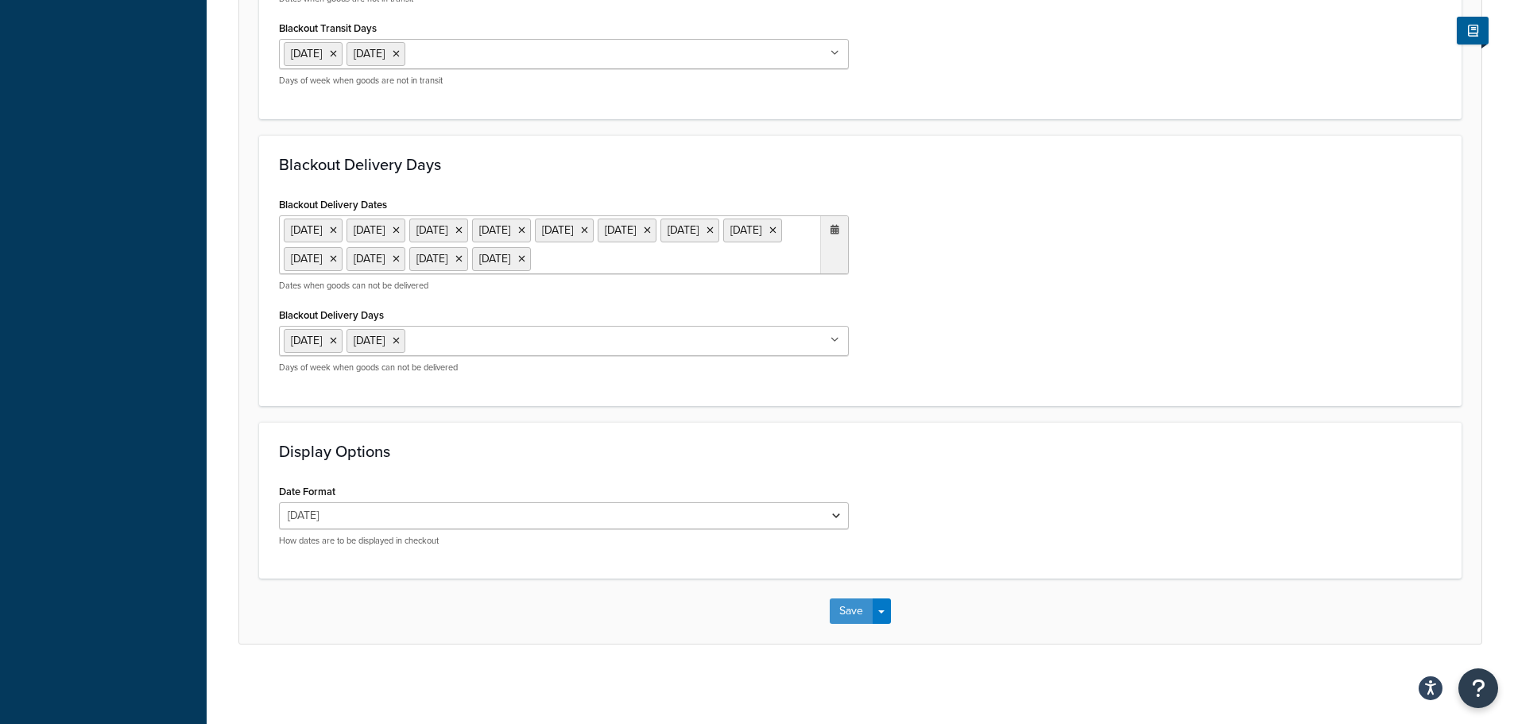
click at [841, 605] on button "Save" at bounding box center [850, 610] width 43 height 25
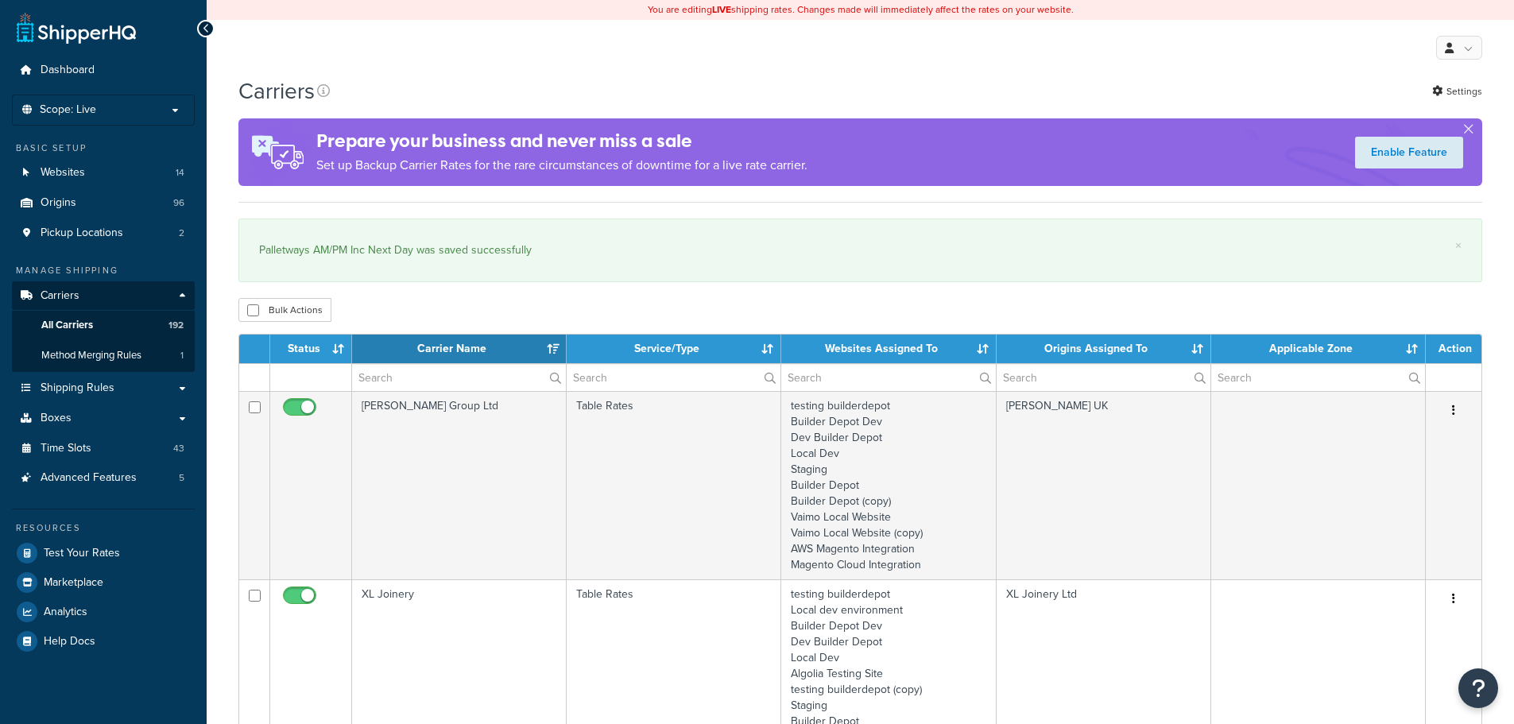
select select "15"
